Goal: Communication & Community: Answer question/provide support

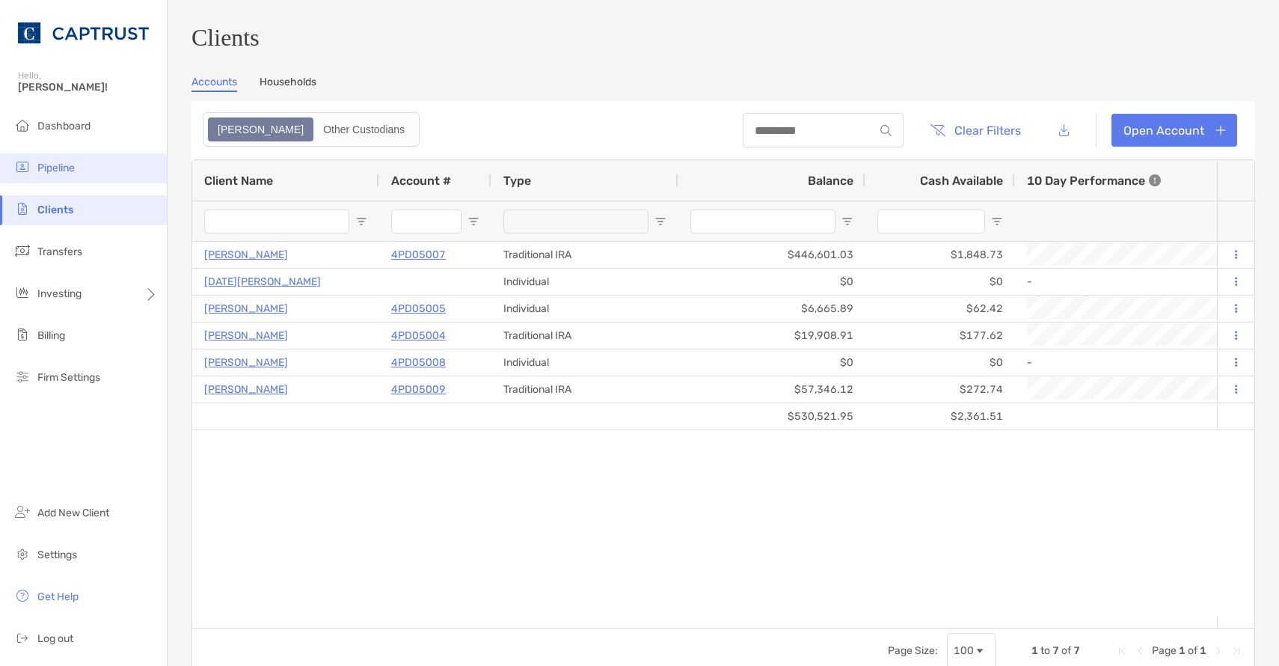
click at [66, 170] on span "Pipeline" at bounding box center [55, 168] width 37 height 13
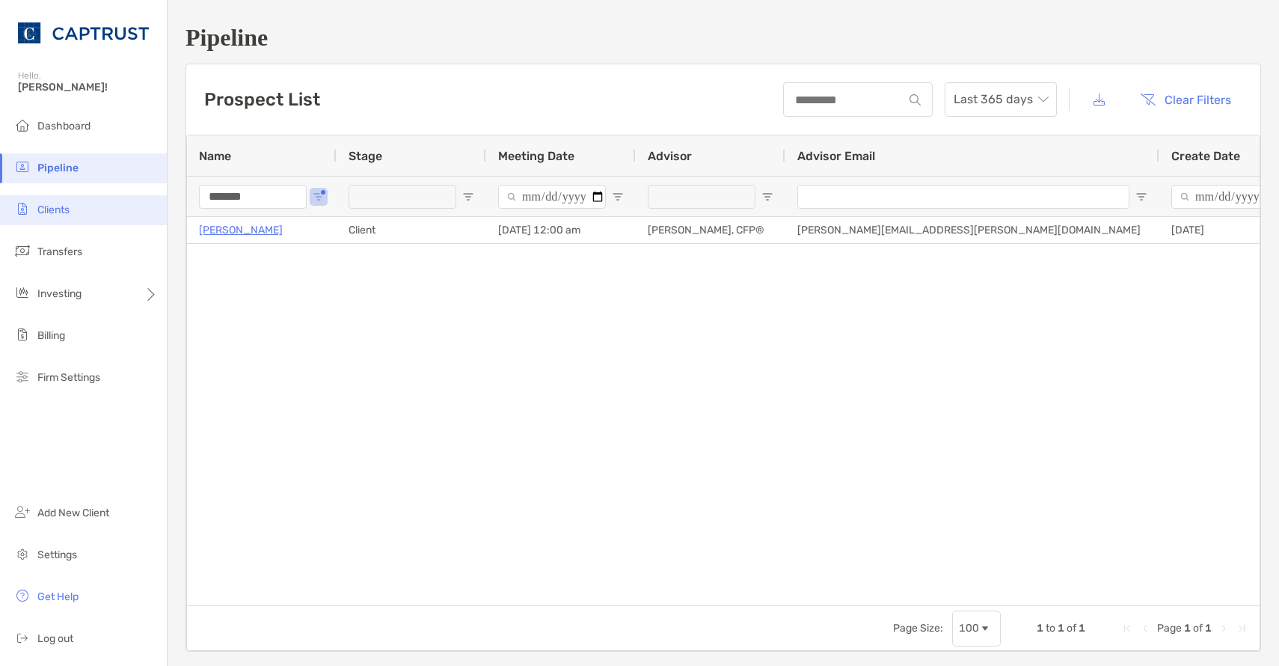
drag, startPoint x: 294, startPoint y: 202, endPoint x: 163, endPoint y: 200, distance: 130.9
click at [163, 199] on div "Pipeline Hello, Justin! Dashboard Pipeline Clients Transfers Investing Billing …" at bounding box center [639, 333] width 1279 height 666
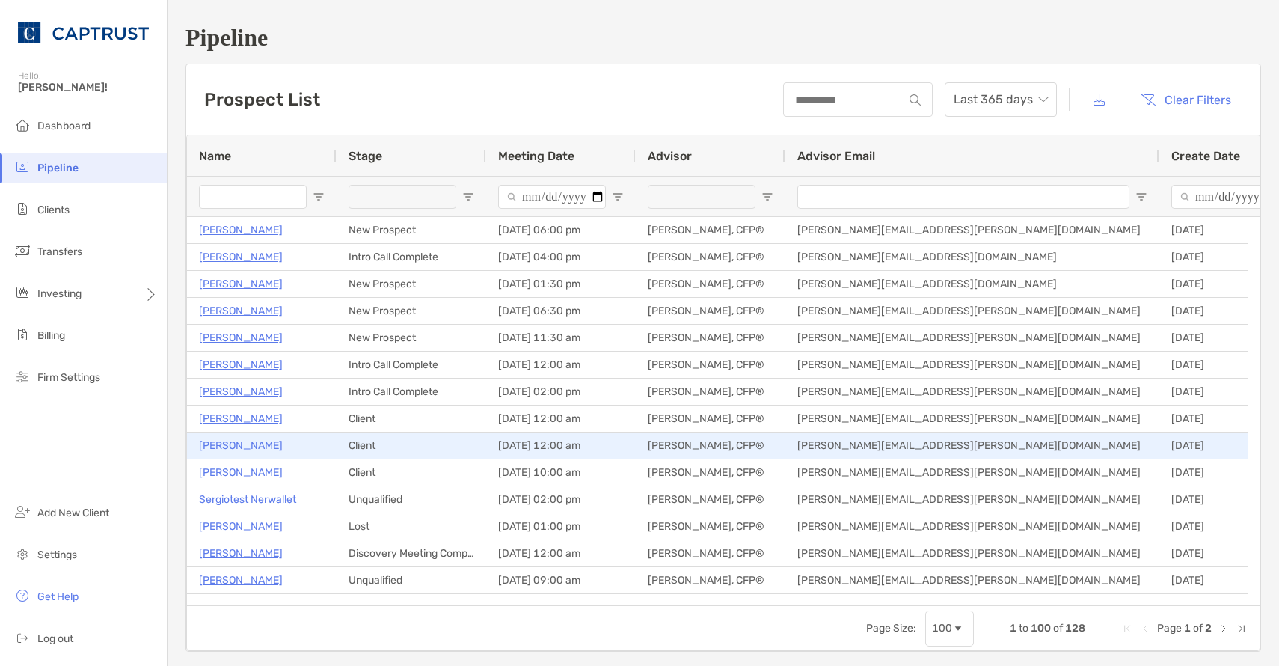
click at [239, 446] on p "John Iozzia" at bounding box center [241, 445] width 84 height 19
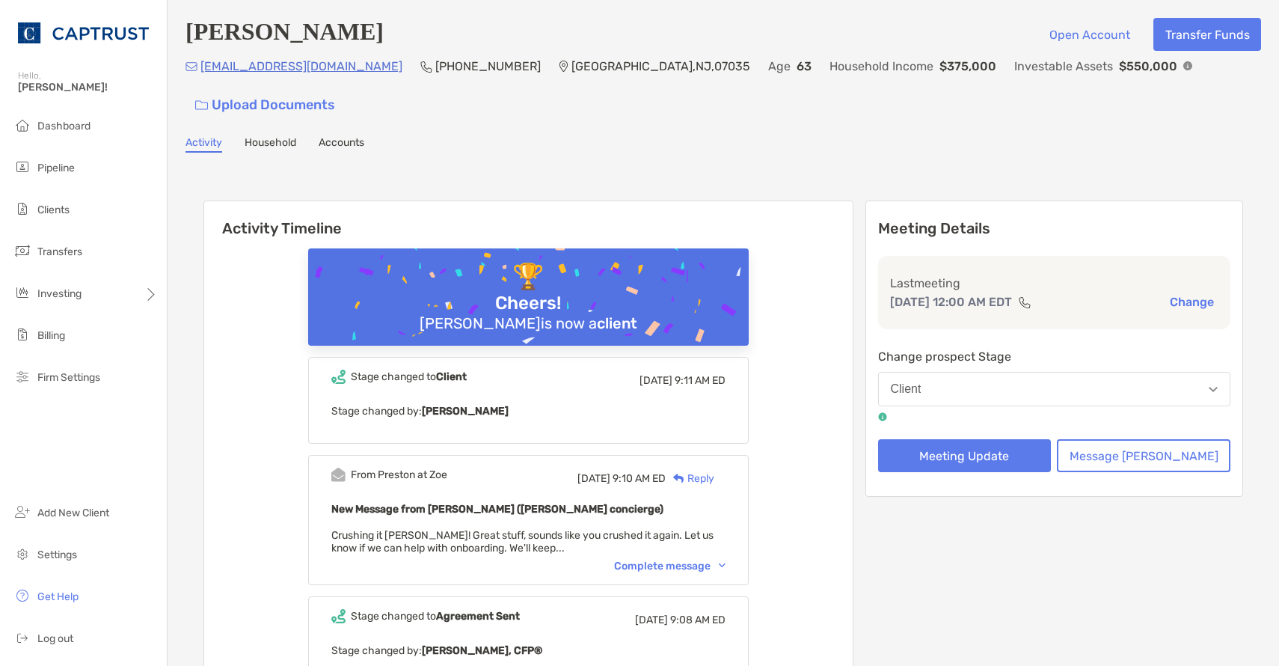
click at [714, 471] on div "Reply" at bounding box center [690, 479] width 49 height 16
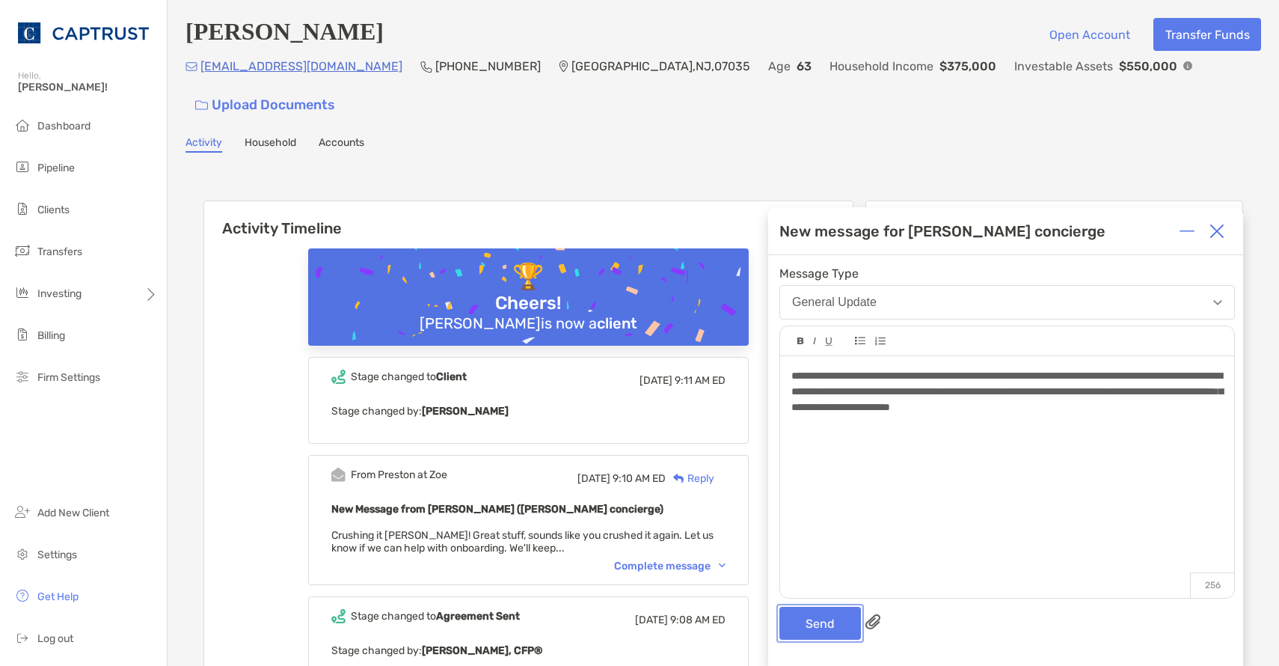
click at [816, 627] on button "Send" at bounding box center [820, 623] width 82 height 33
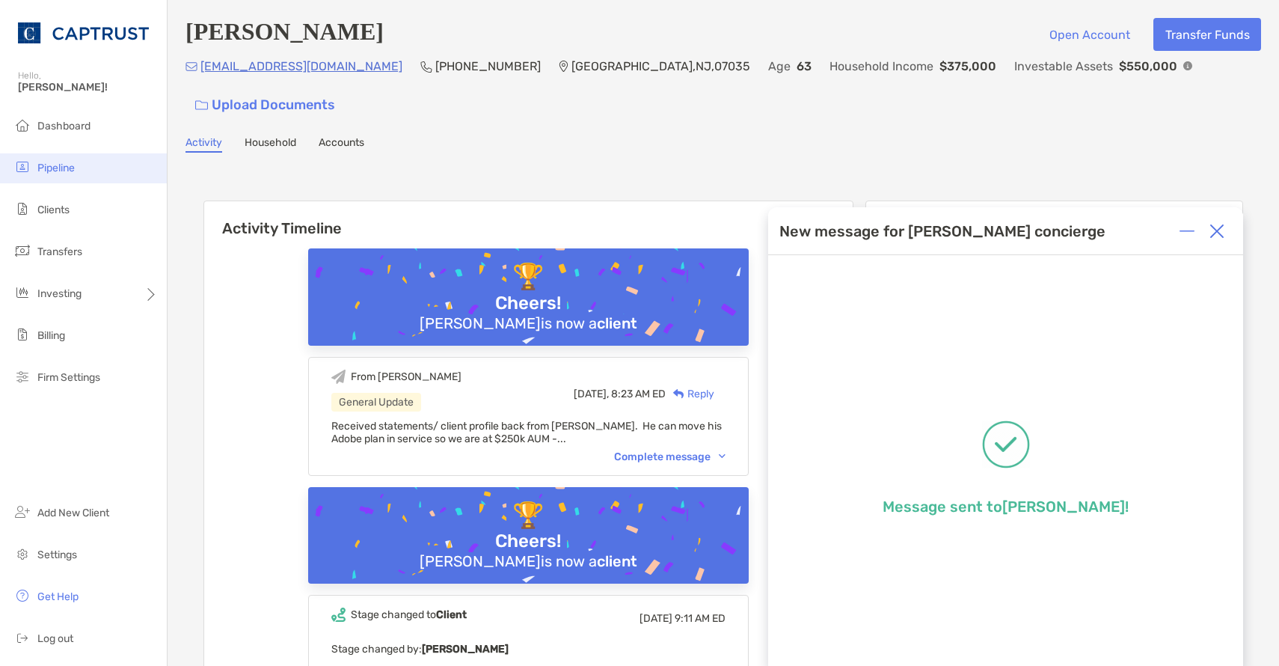
click at [102, 164] on li "Pipeline" at bounding box center [83, 168] width 167 height 30
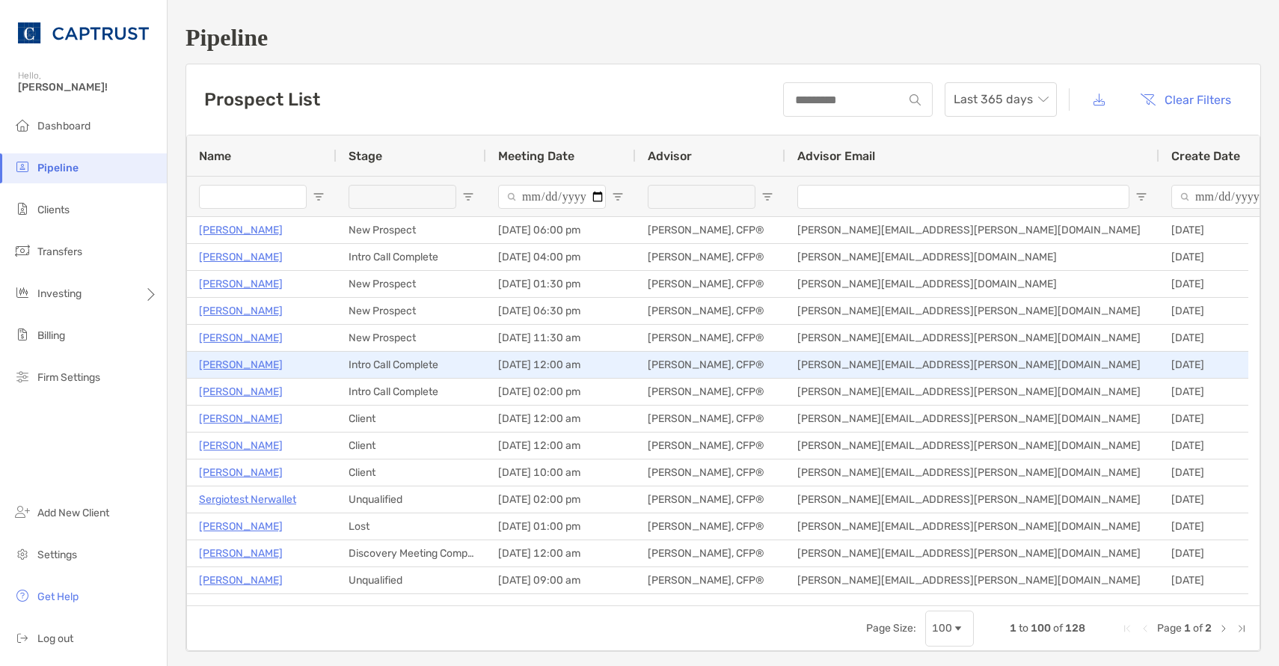
click at [242, 361] on p "[PERSON_NAME]" at bounding box center [241, 364] width 84 height 19
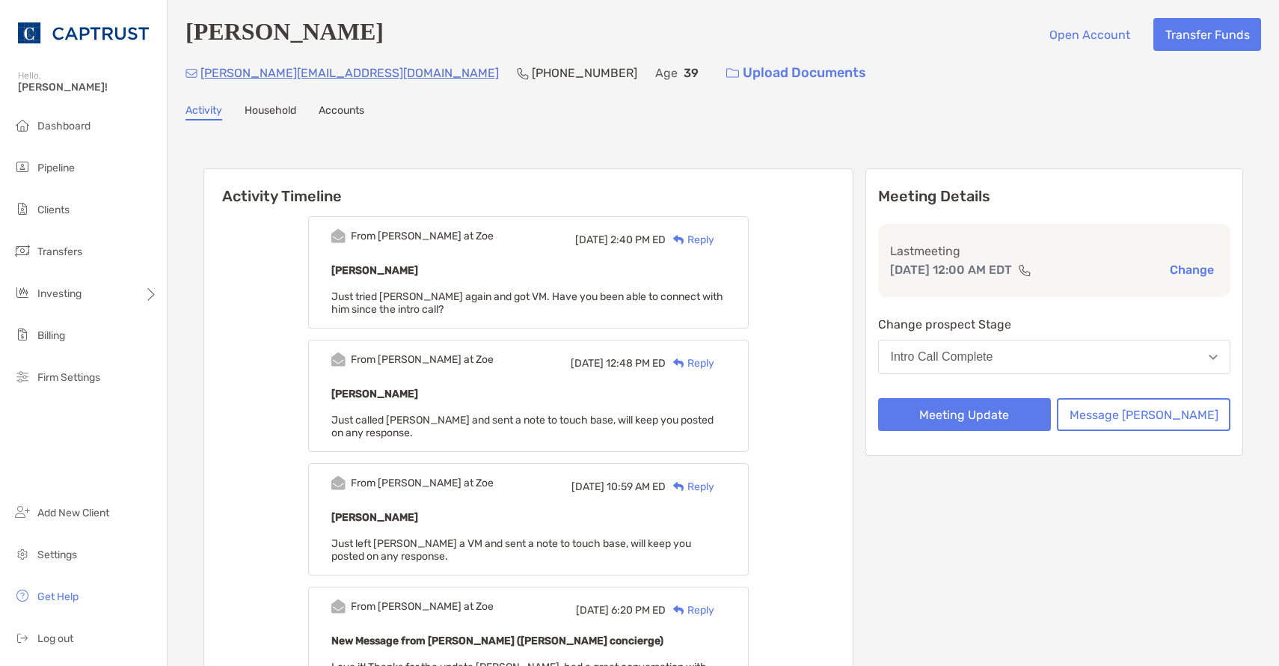
click at [714, 239] on div "Reply" at bounding box center [690, 240] width 49 height 16
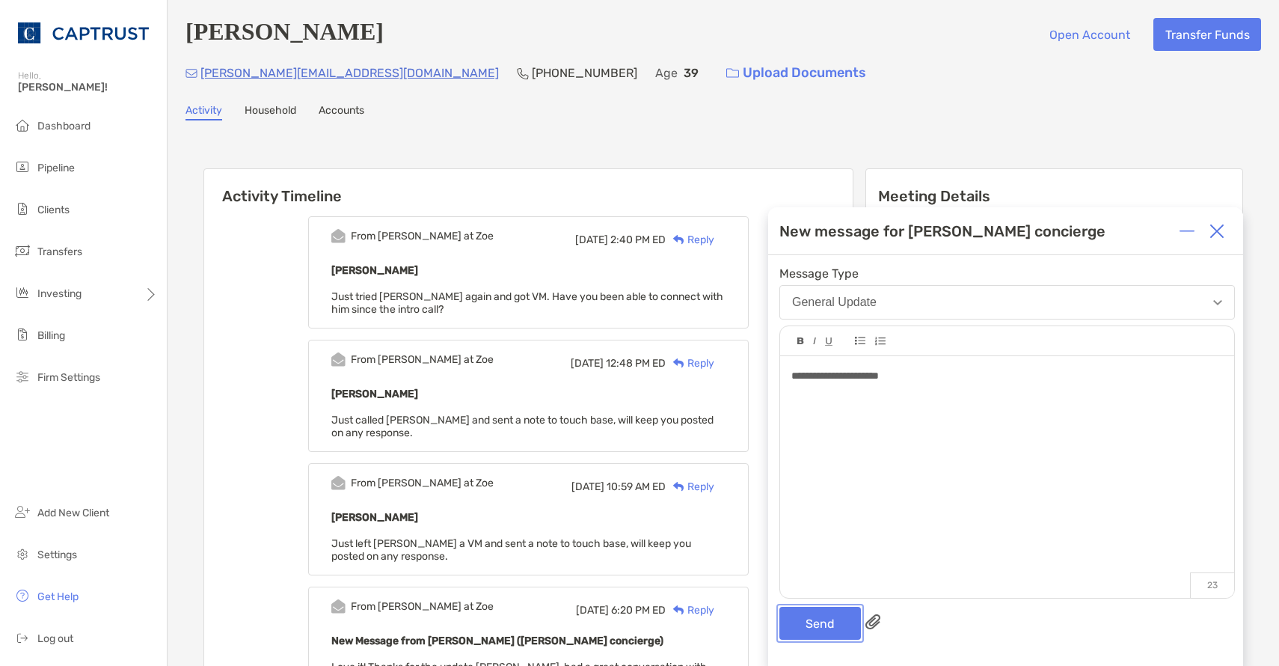
drag, startPoint x: 827, startPoint y: 625, endPoint x: 542, endPoint y: 498, distance: 312.1
click at [829, 625] on button "Send" at bounding box center [820, 623] width 82 height 33
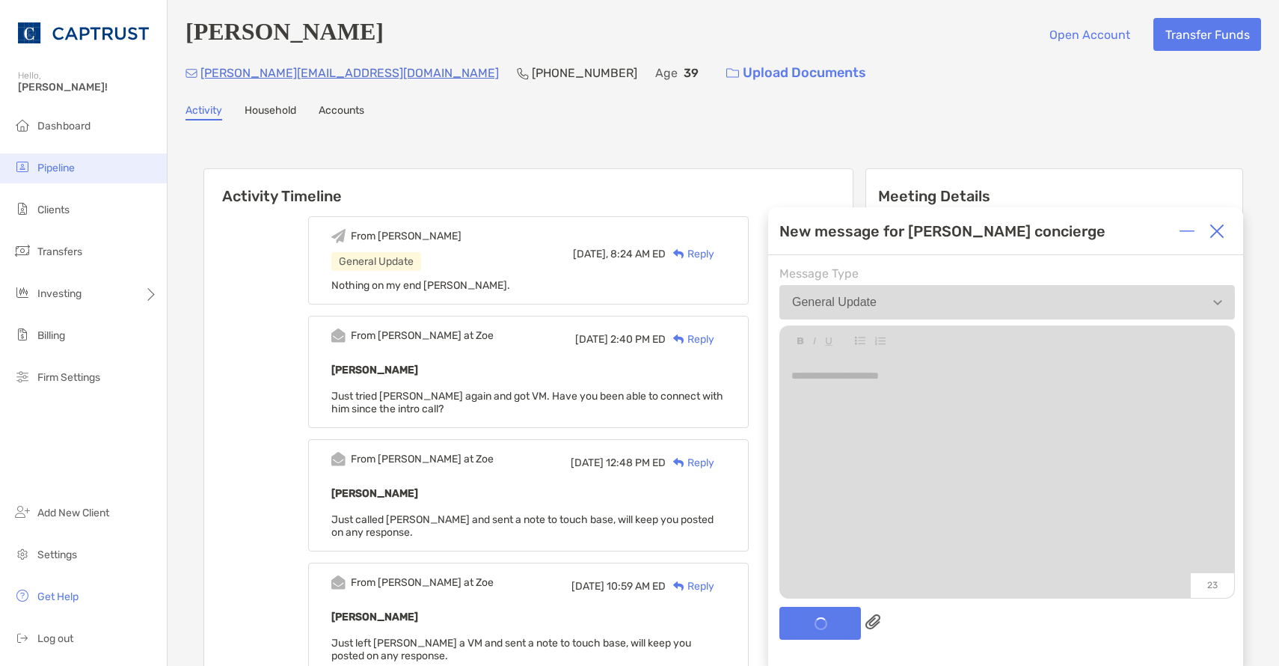
click at [69, 164] on span "Pipeline" at bounding box center [55, 168] width 37 height 13
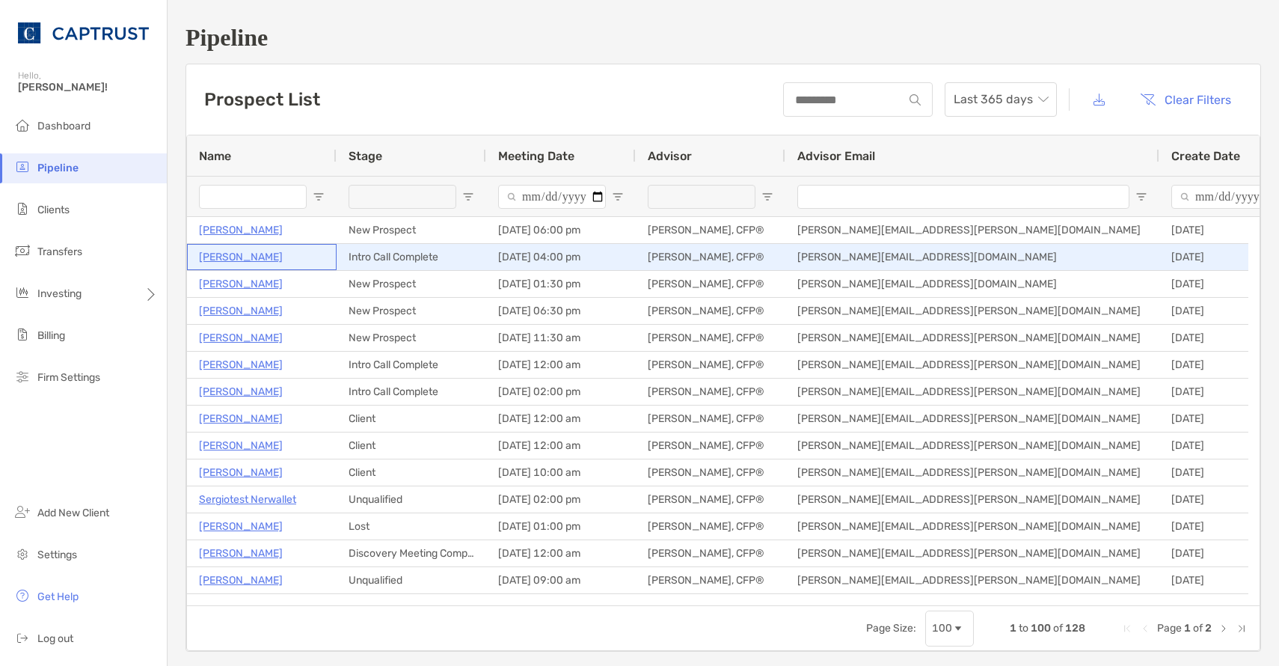
click at [236, 258] on p "Gary Cashion" at bounding box center [241, 257] width 84 height 19
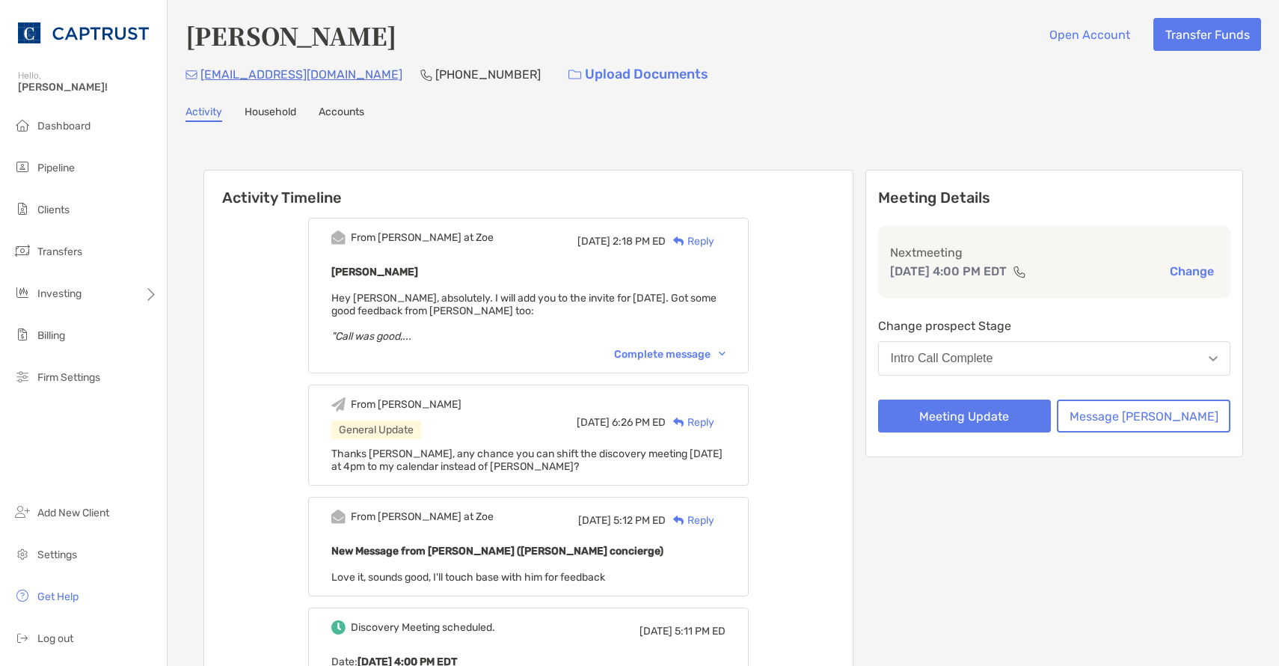
click at [711, 243] on div "Reply" at bounding box center [690, 241] width 49 height 16
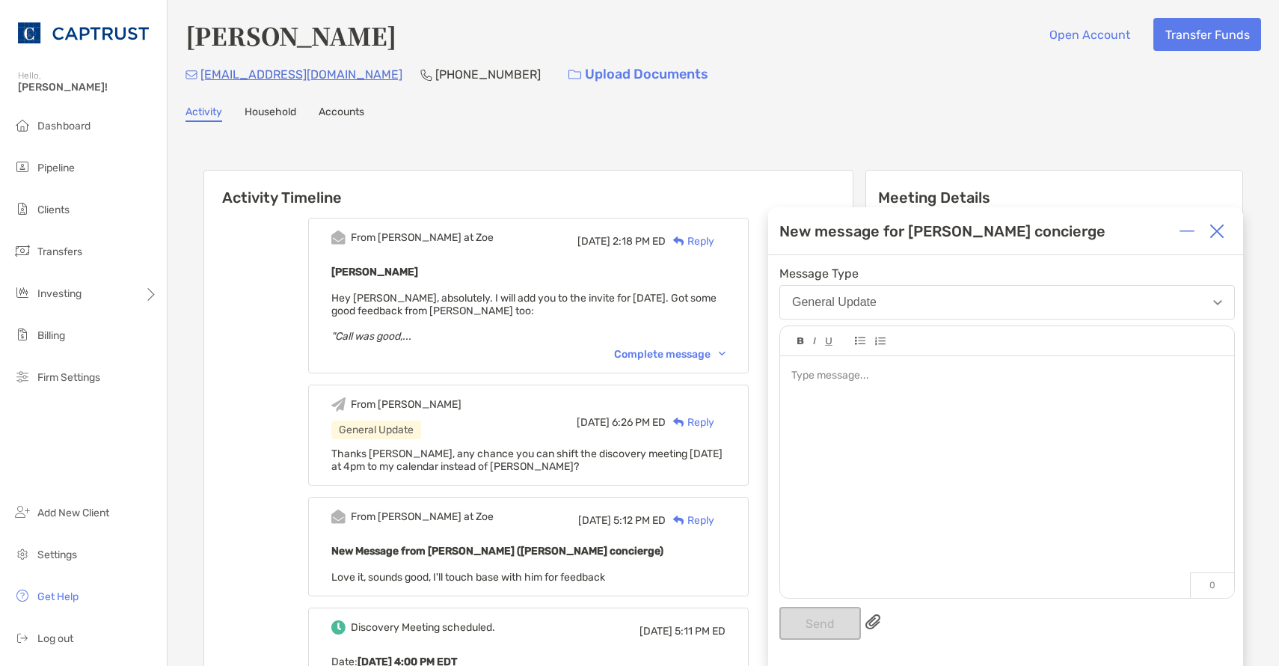
click at [695, 353] on div "Complete message" at bounding box center [669, 354] width 111 height 13
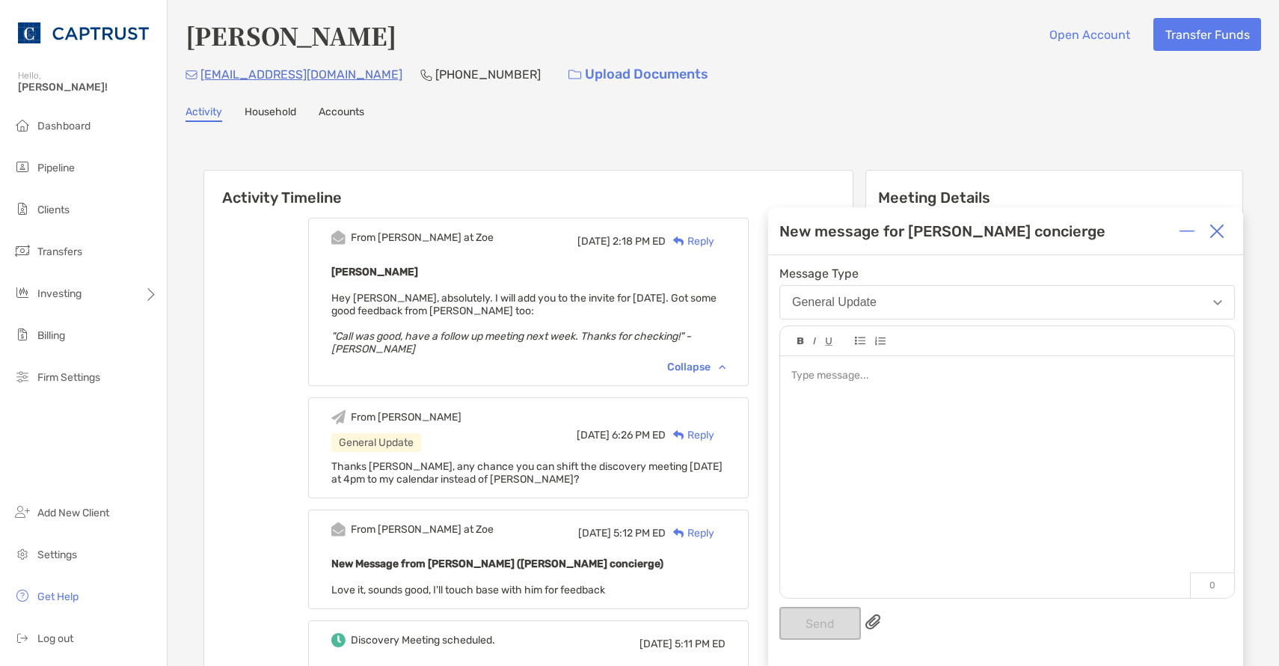
drag, startPoint x: 889, startPoint y: 458, endPoint x: 891, endPoint y: 422, distance: 36.0
click at [889, 457] on div at bounding box center [1007, 469] width 454 height 227
click at [834, 631] on button "Send" at bounding box center [820, 623] width 82 height 33
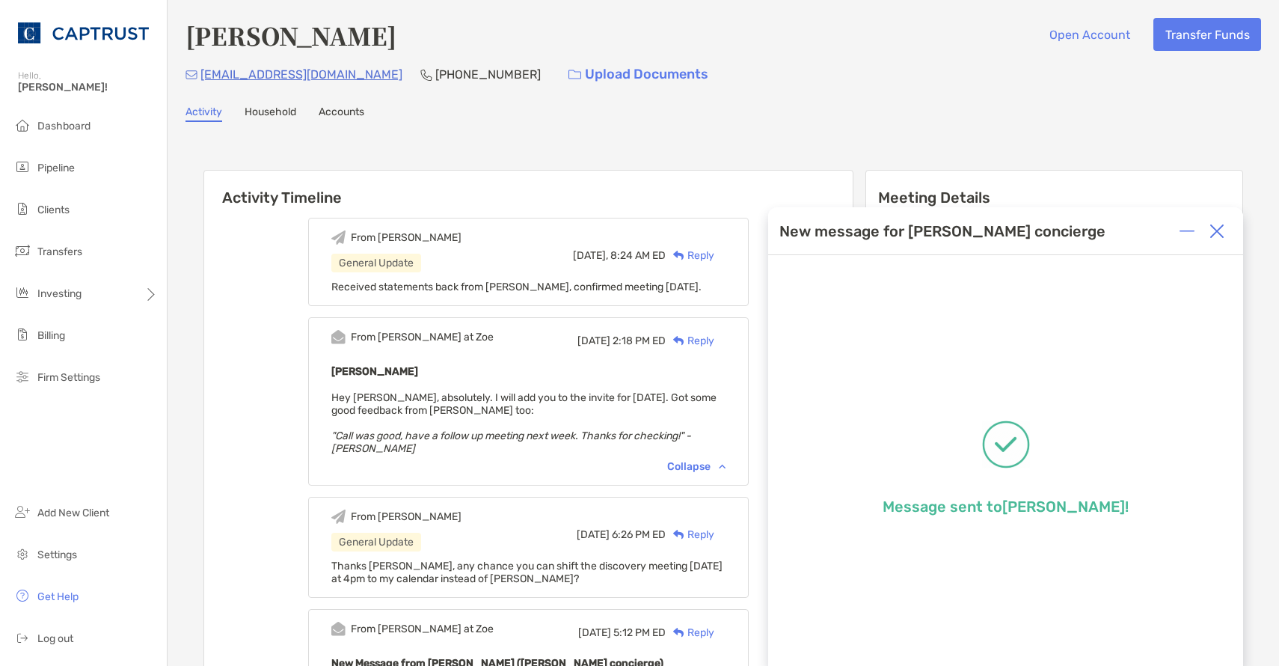
drag, startPoint x: 1223, startPoint y: 227, endPoint x: 491, endPoint y: 141, distance: 736.7
click at [1221, 227] on img at bounding box center [1217, 231] width 15 height 15
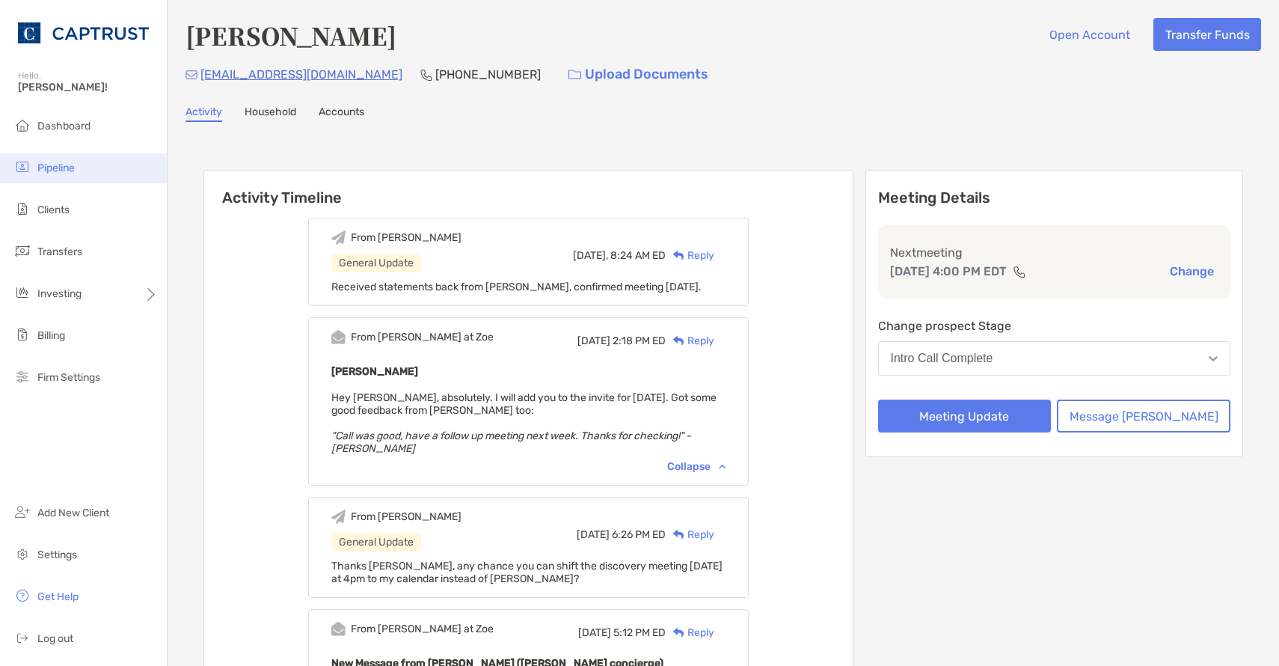
click at [80, 168] on li "Pipeline" at bounding box center [83, 168] width 167 height 30
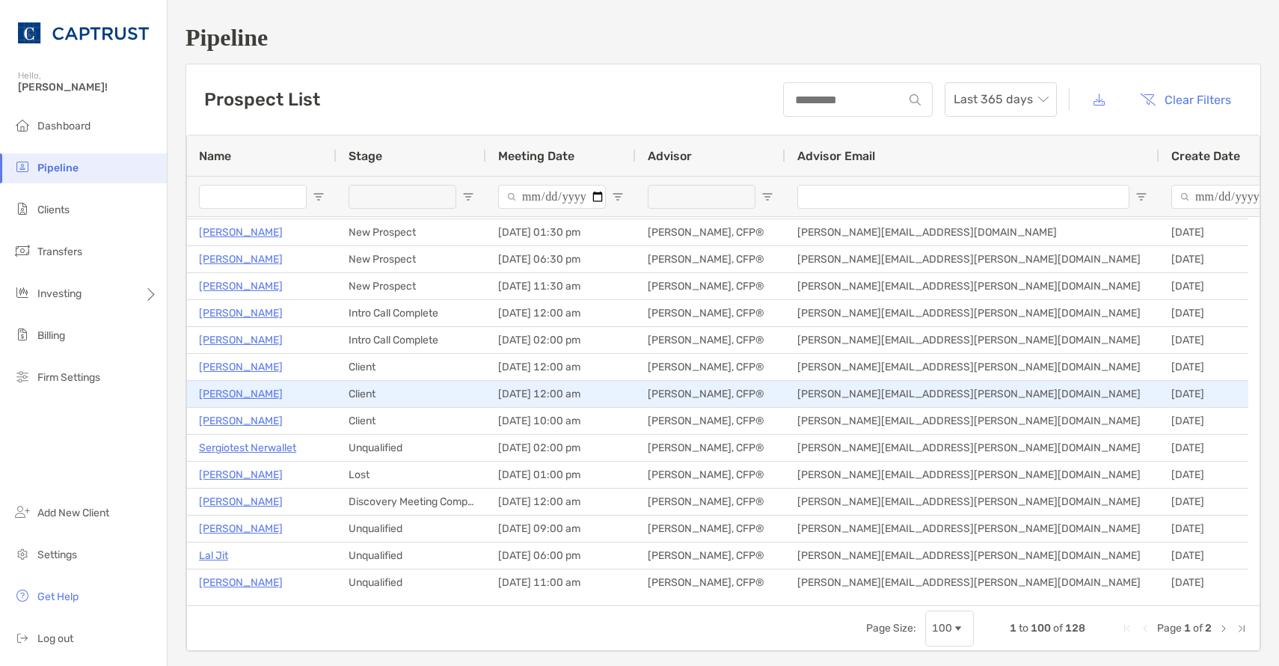
scroll to position [75, 0]
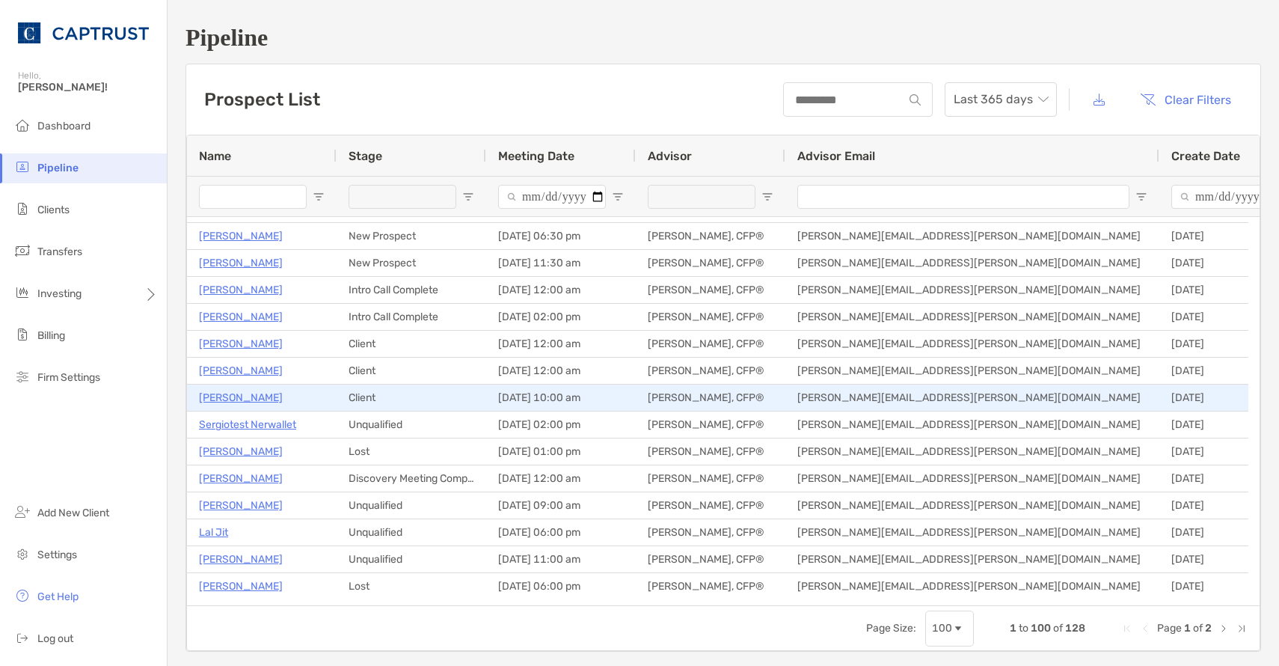
click at [245, 398] on p "Daniel Winslow" at bounding box center [241, 397] width 84 height 19
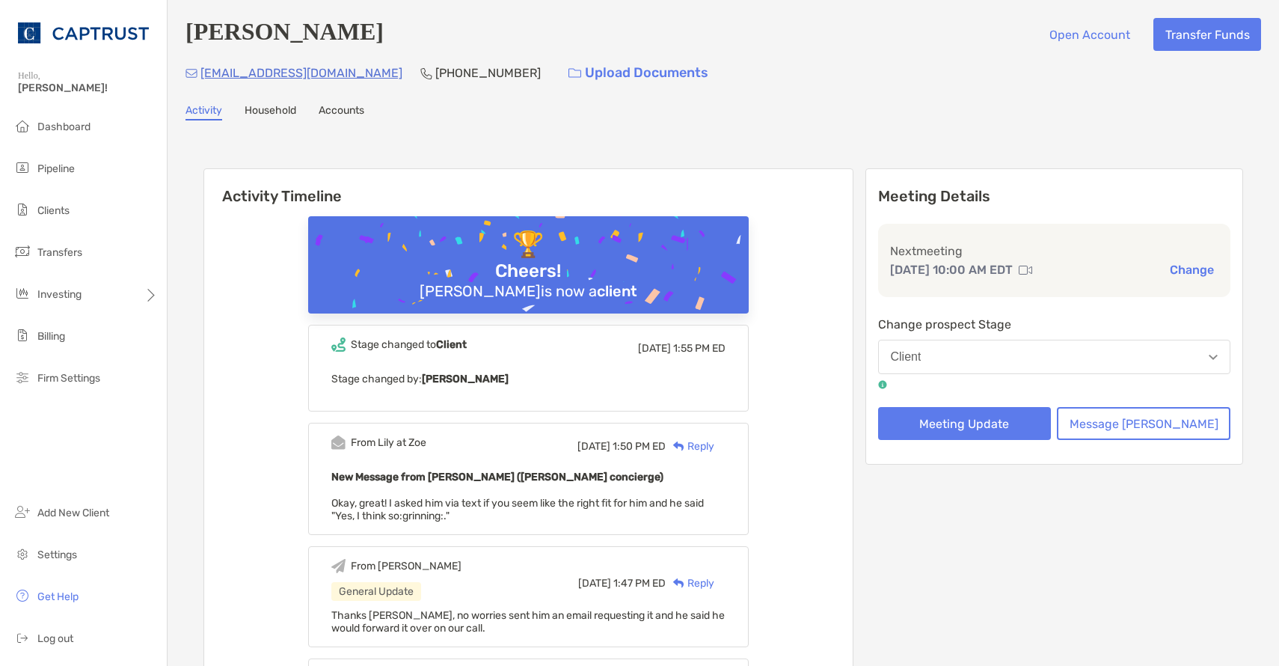
click at [714, 449] on div "Reply" at bounding box center [690, 446] width 49 height 16
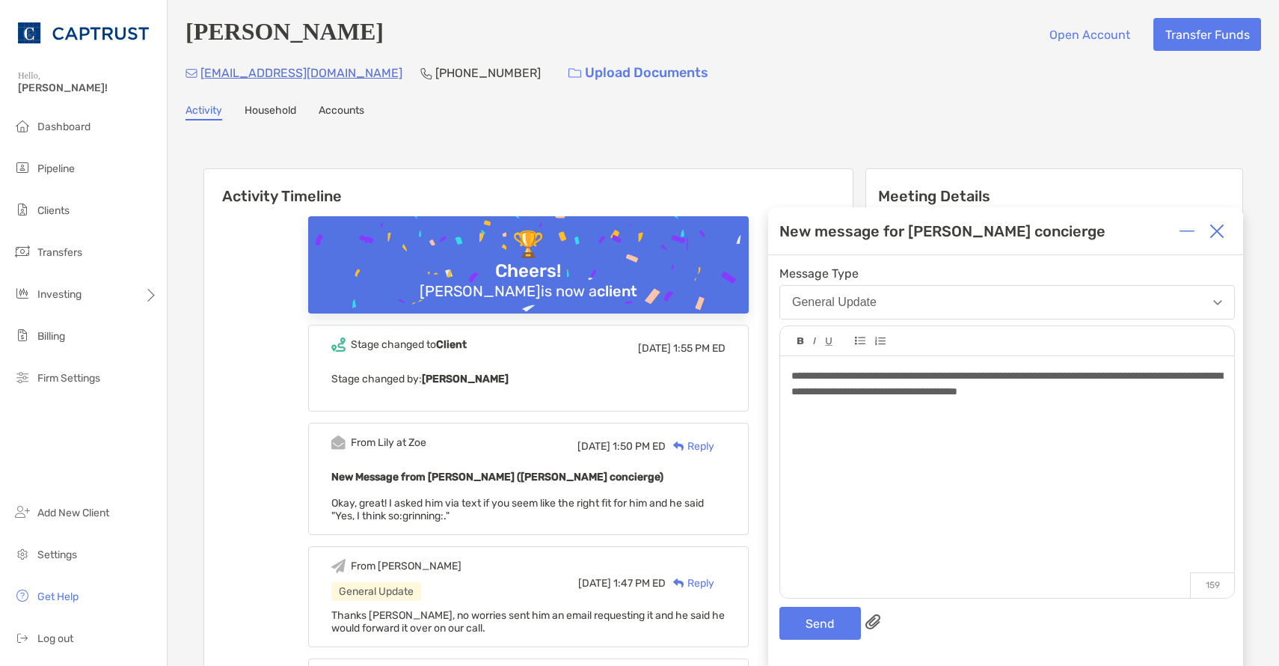
click at [1124, 394] on div "**********" at bounding box center [1006, 383] width 431 height 31
click at [815, 615] on button "Send" at bounding box center [820, 623] width 82 height 33
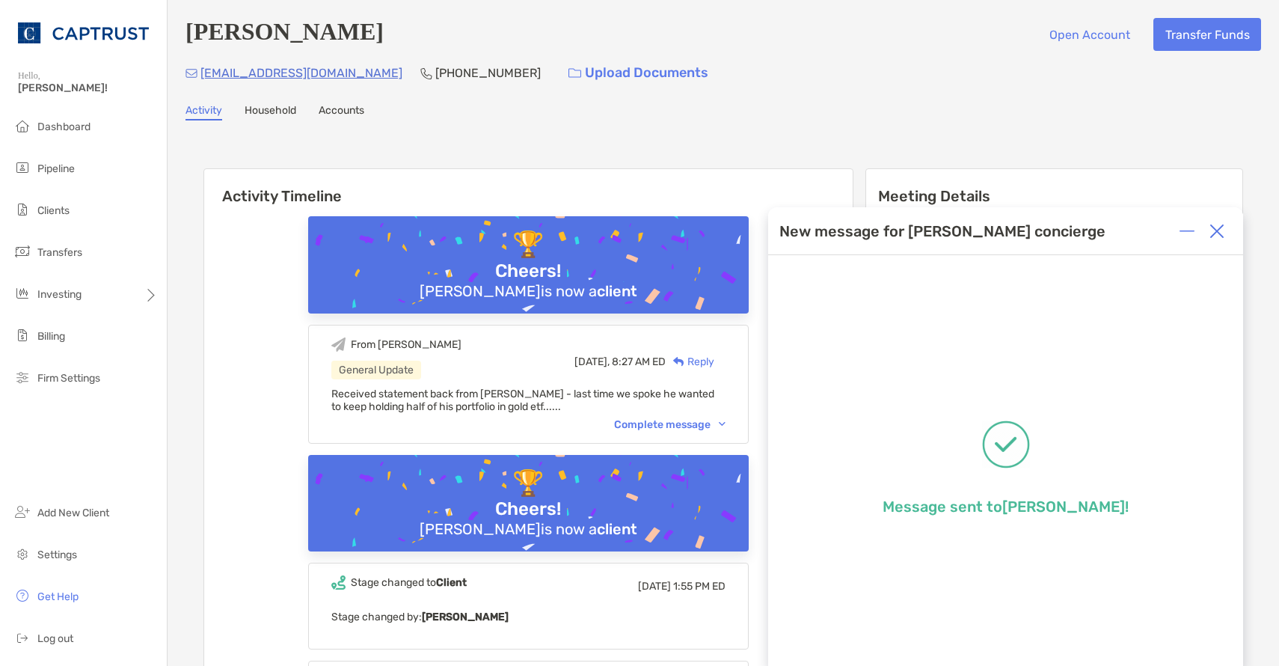
click at [1223, 236] on img at bounding box center [1217, 231] width 15 height 15
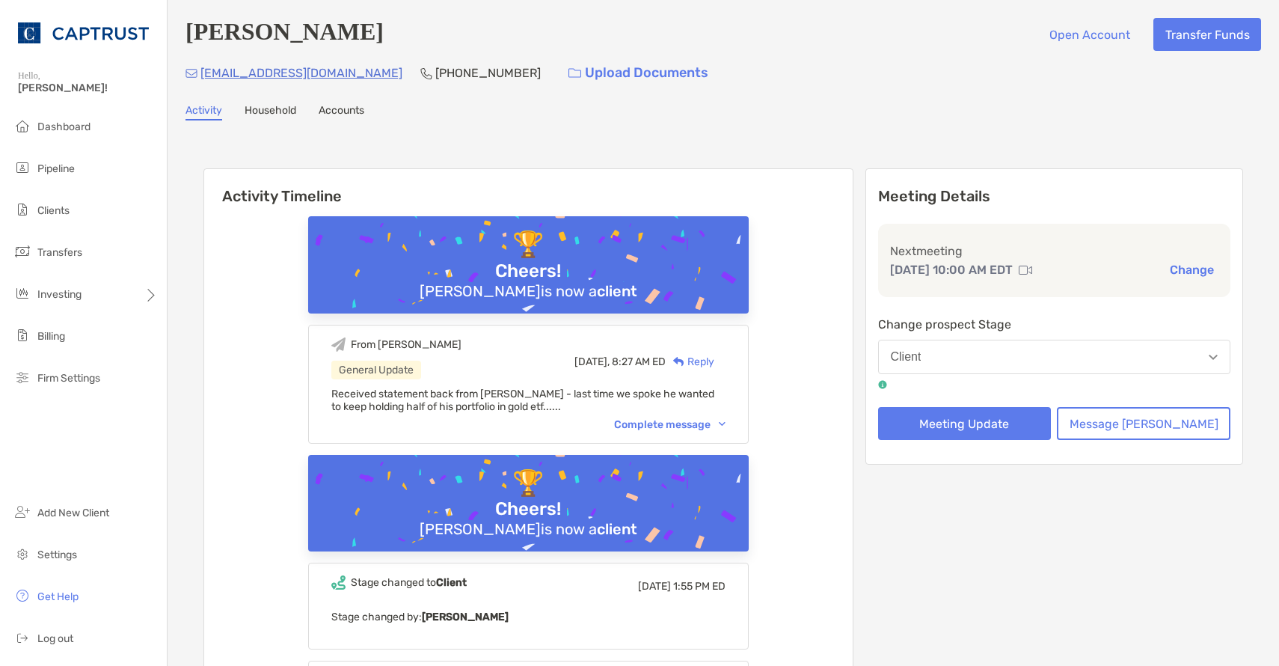
click at [77, 174] on li "Pipeline" at bounding box center [83, 169] width 167 height 30
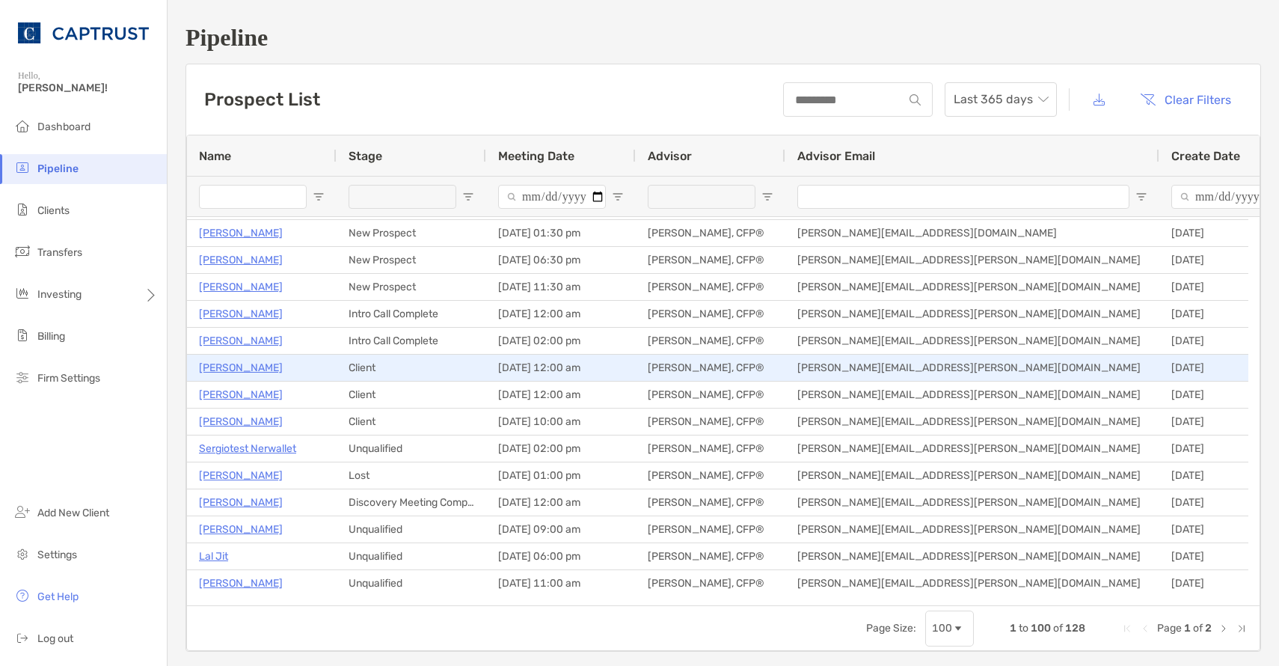
scroll to position [75, 0]
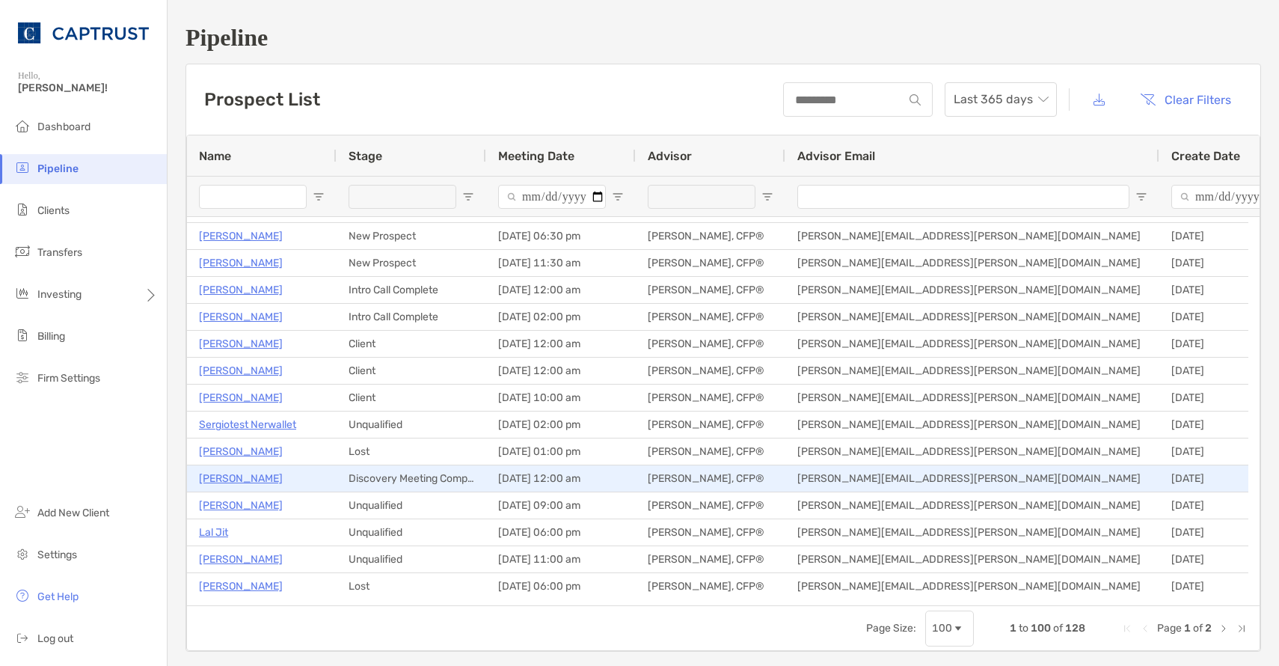
click at [254, 474] on p "[PERSON_NAME]" at bounding box center [241, 478] width 84 height 19
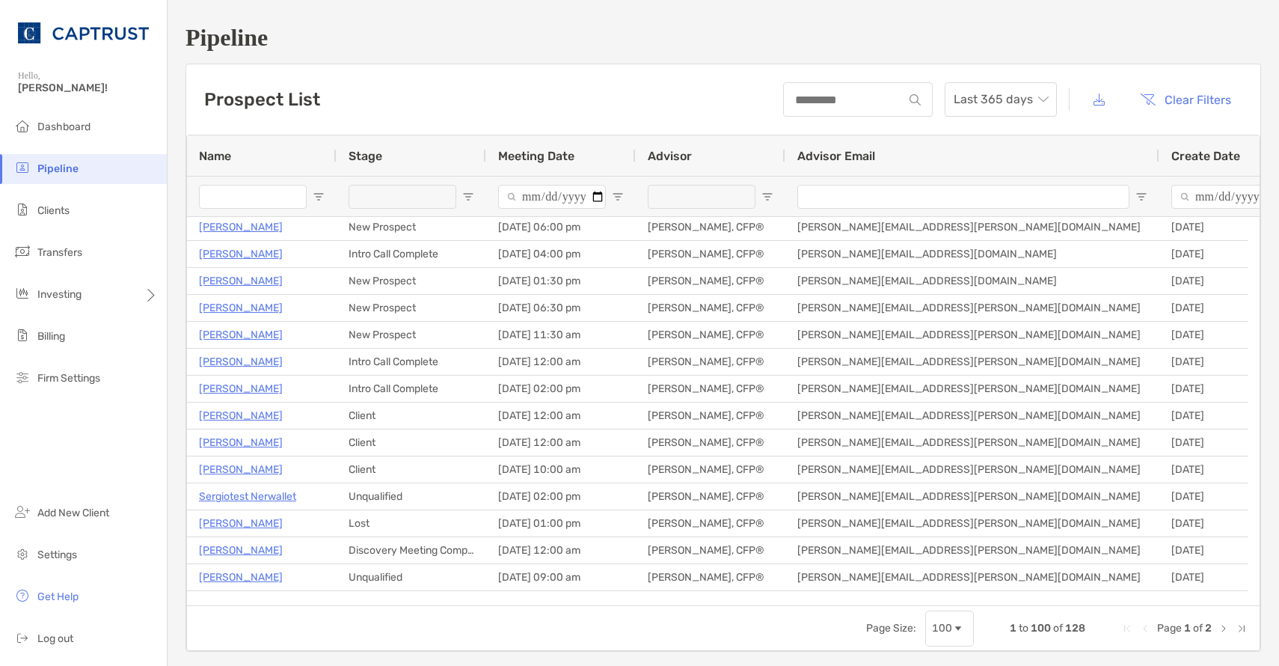
scroll to position [0, 0]
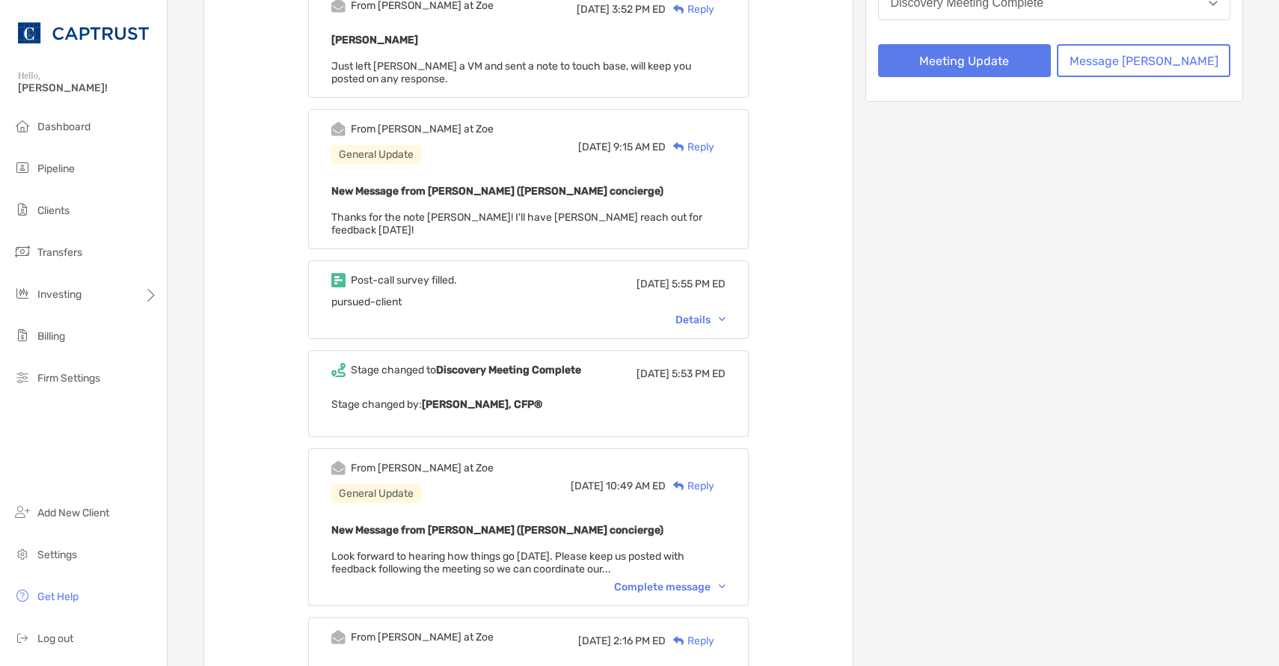
scroll to position [374, 0]
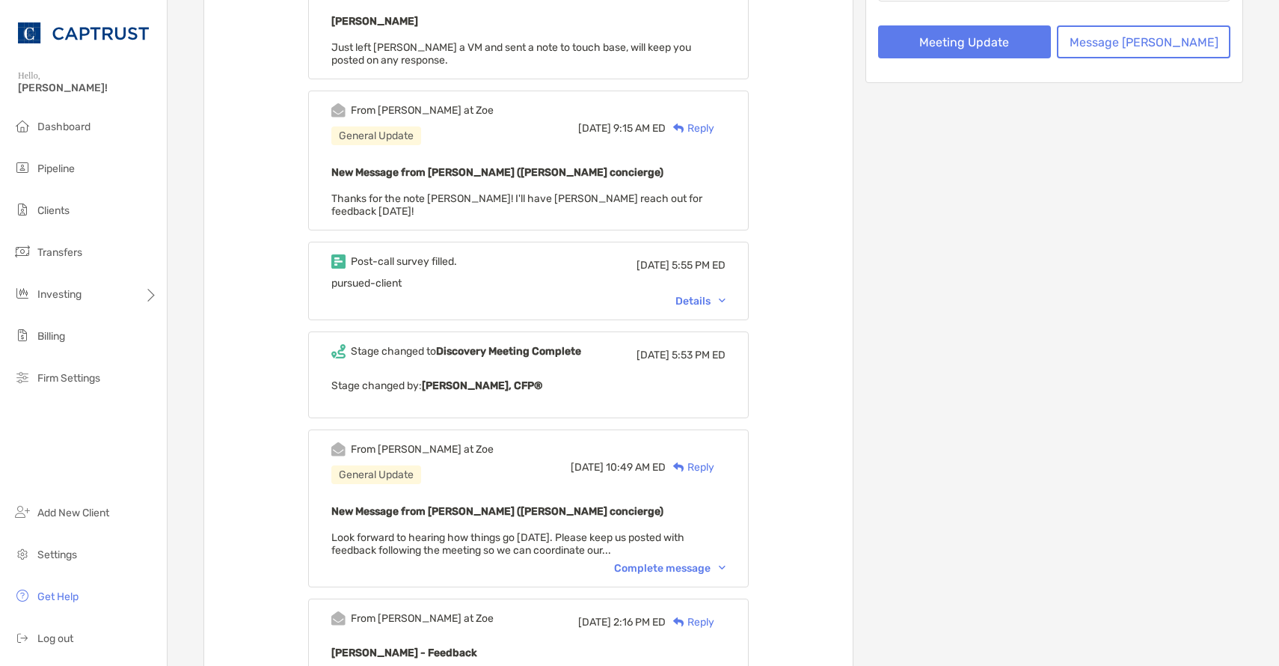
click at [709, 295] on div "Details" at bounding box center [700, 301] width 50 height 13
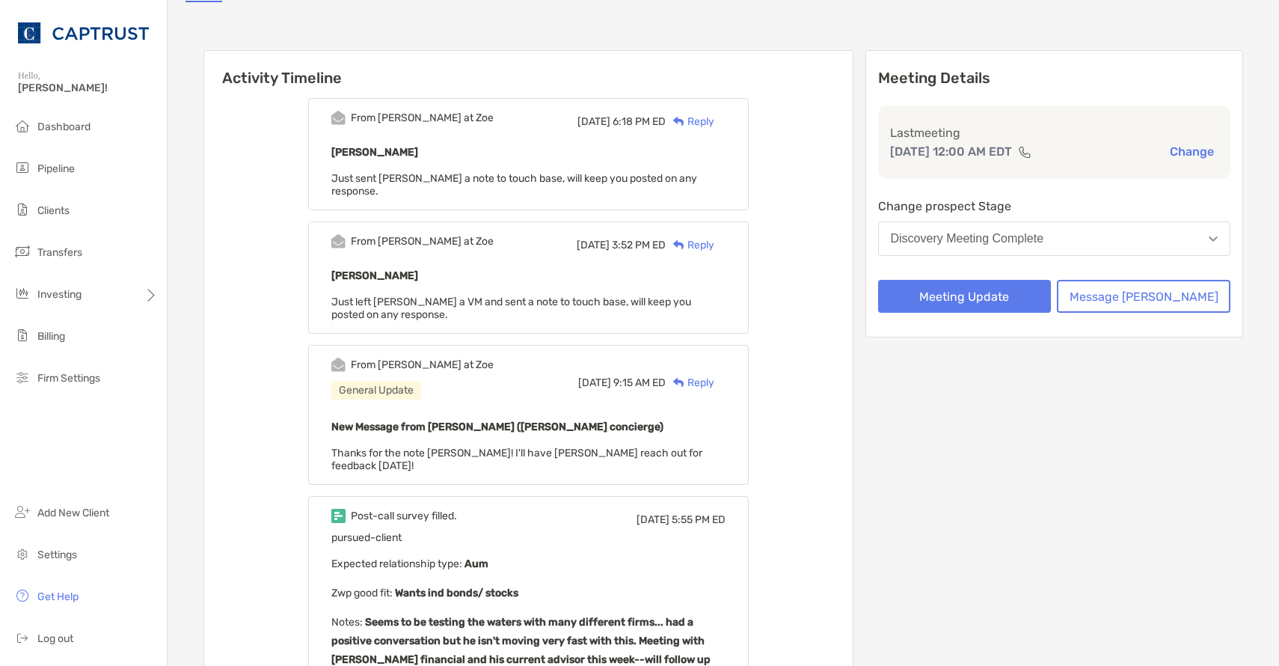
scroll to position [0, 0]
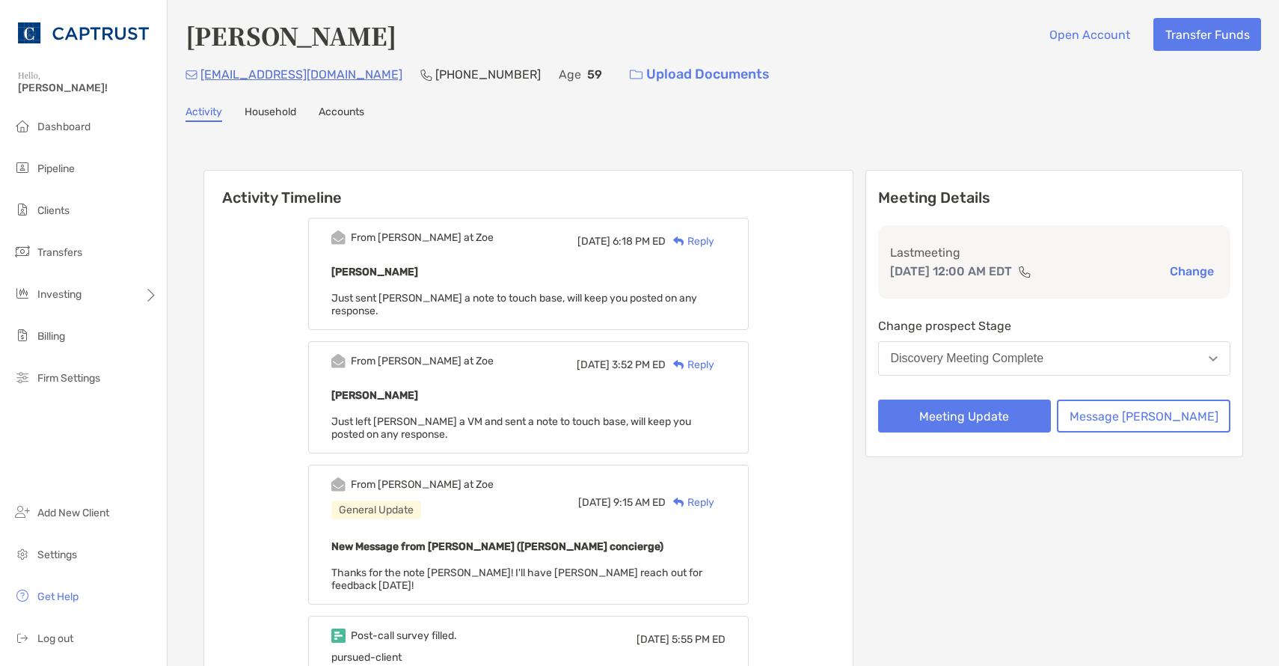
click at [711, 239] on div "Reply" at bounding box center [690, 241] width 49 height 16
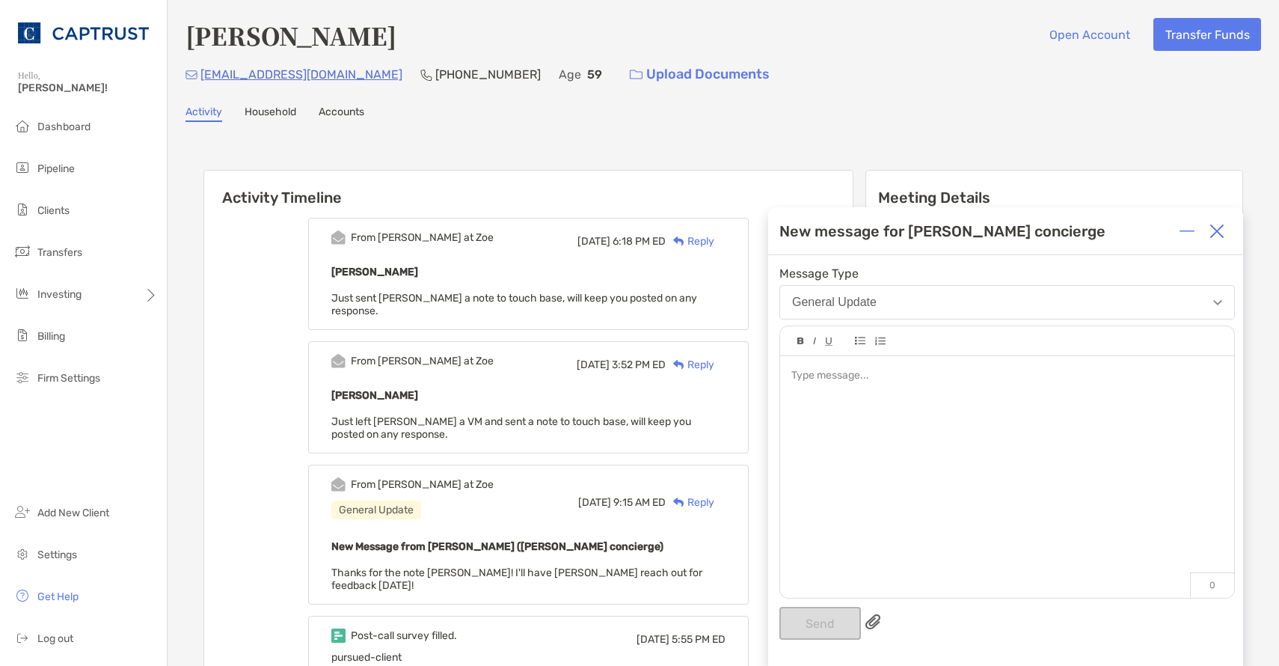
click at [922, 433] on div at bounding box center [1007, 469] width 454 height 227
click at [813, 615] on button "Send" at bounding box center [820, 623] width 82 height 33
